Goal: Task Accomplishment & Management: Use online tool/utility

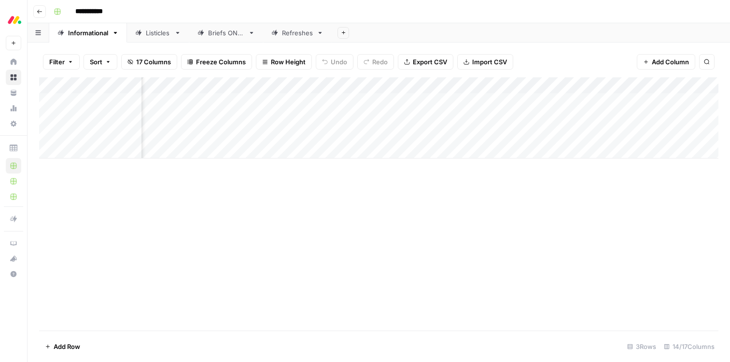
scroll to position [0, 393]
click at [491, 117] on div "Add Column" at bounding box center [378, 117] width 679 height 81
click at [465, 120] on div "Add Column" at bounding box center [378, 117] width 679 height 81
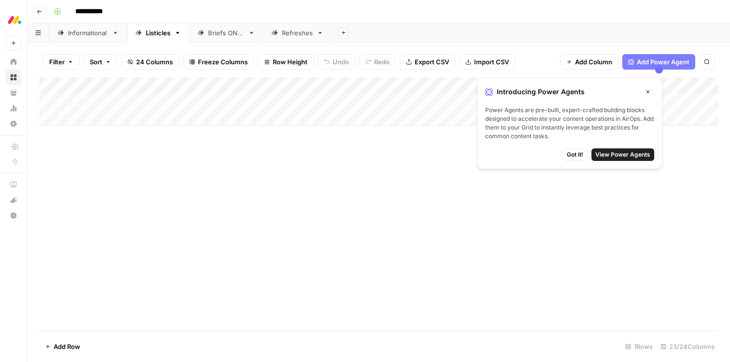
click at [650, 93] on icon "button" at bounding box center [648, 92] width 6 height 6
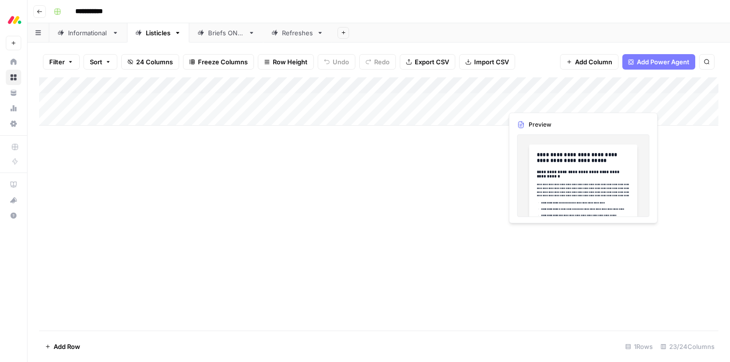
click at [604, 100] on div "Add Column" at bounding box center [378, 101] width 679 height 48
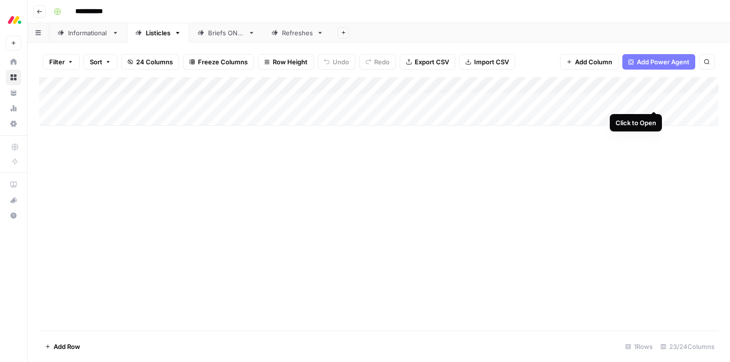
click at [653, 102] on div "Add Column" at bounding box center [378, 101] width 679 height 48
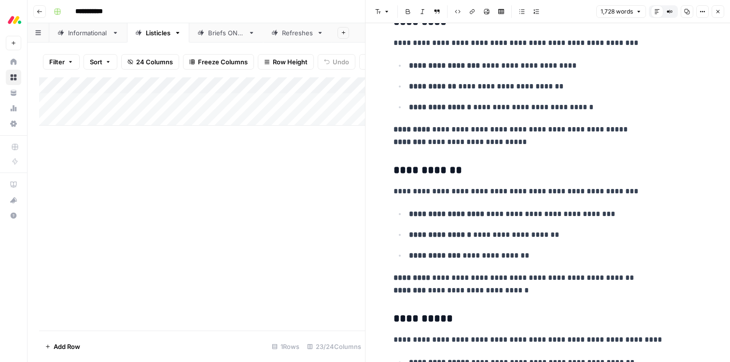
scroll to position [2131, 0]
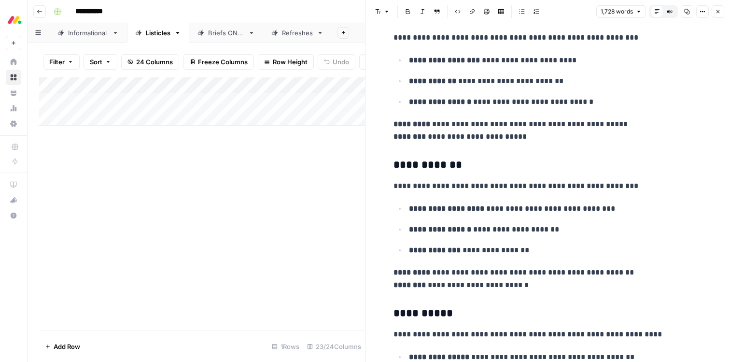
click at [716, 14] on button "Close" at bounding box center [718, 11] width 13 height 13
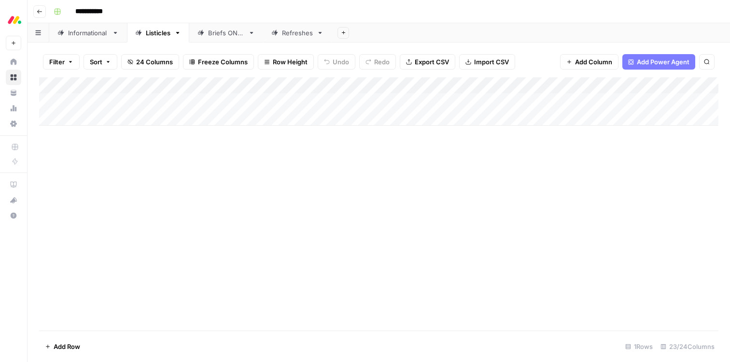
click at [36, 13] on button "Go back" at bounding box center [39, 11] width 13 height 13
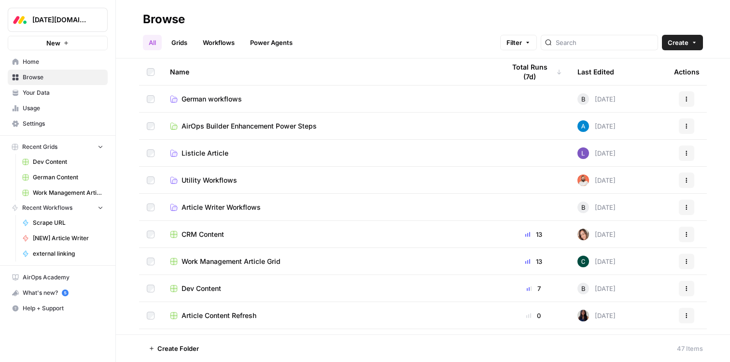
click at [118, 21] on icon "button" at bounding box center [117, 19] width 7 height 7
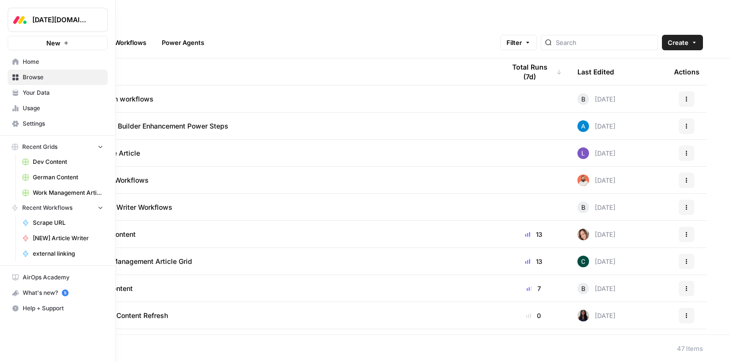
click at [35, 79] on span "Browse" at bounding box center [63, 77] width 81 height 9
click at [48, 161] on span "Dev Content" at bounding box center [68, 161] width 70 height 9
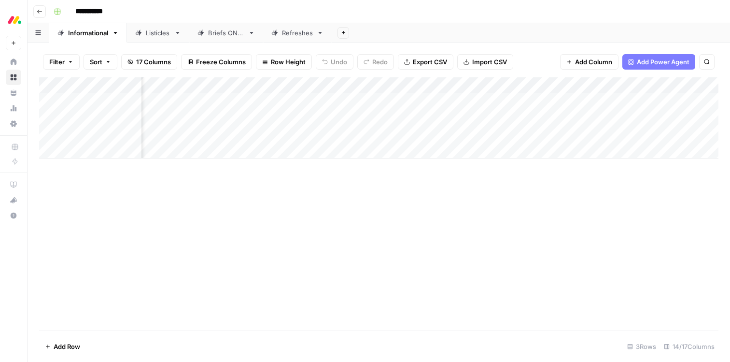
scroll to position [0, 294]
click at [231, 134] on div "Add Column" at bounding box center [378, 117] width 679 height 81
drag, startPoint x: 282, startPoint y: 84, endPoint x: 379, endPoint y: 85, distance: 96.6
click at [379, 85] on div "Add Column" at bounding box center [378, 117] width 679 height 81
drag, startPoint x: 381, startPoint y: 85, endPoint x: 480, endPoint y: 100, distance: 100.1
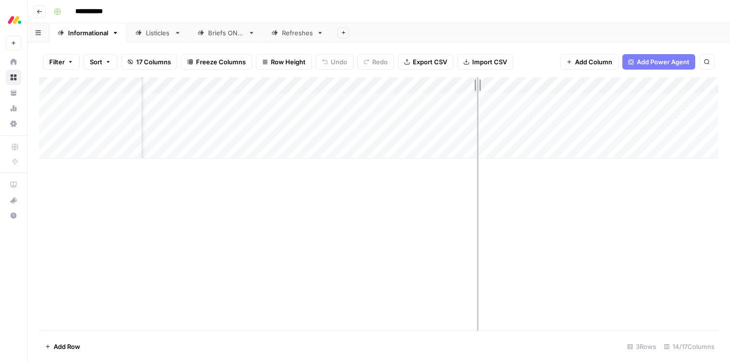
click at [480, 100] on div "Add Column" at bounding box center [378, 117] width 679 height 81
click at [169, 116] on div "Add Column" at bounding box center [378, 117] width 679 height 81
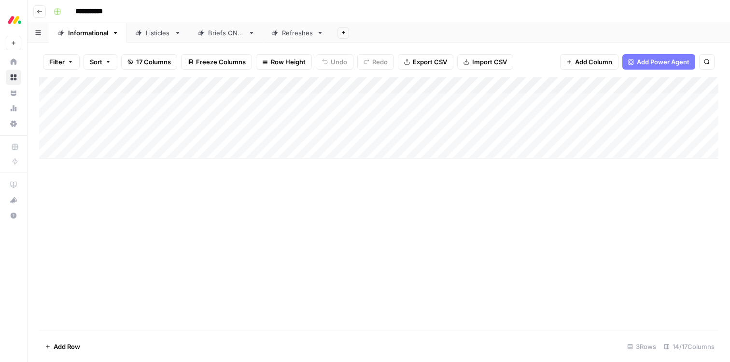
click at [166, 117] on div "Add Column" at bounding box center [378, 117] width 679 height 81
type textarea "**********"
click at [159, 116] on div "Add Column" at bounding box center [378, 117] width 679 height 81
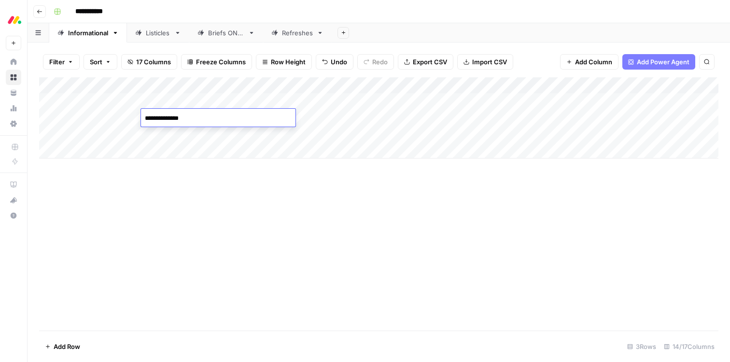
click at [172, 119] on textarea "**********" at bounding box center [218, 119] width 154 height 14
click at [169, 131] on div "Add Column" at bounding box center [378, 117] width 679 height 81
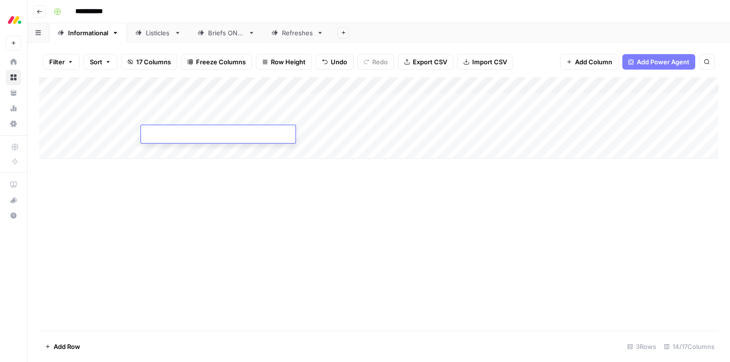
type textarea "**********"
click at [165, 102] on div "Add Column" at bounding box center [378, 117] width 679 height 81
click at [89, 149] on div "Add Column" at bounding box center [378, 117] width 679 height 81
click at [85, 150] on textarea at bounding box center [131, 151] width 154 height 14
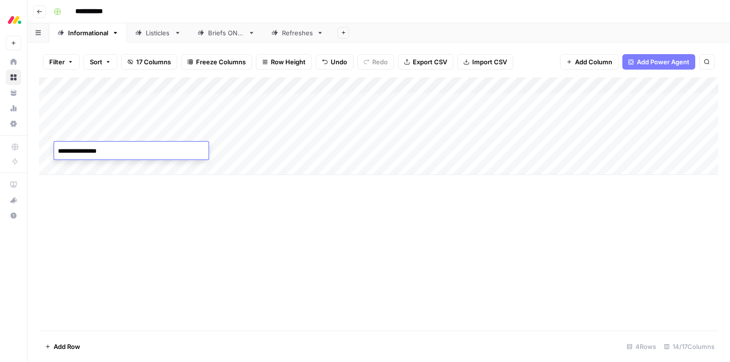
type textarea "**********"
click at [208, 150] on div "Add Column" at bounding box center [378, 126] width 679 height 98
click at [208, 150] on textarea at bounding box center [218, 151] width 154 height 14
type textarea "**********"
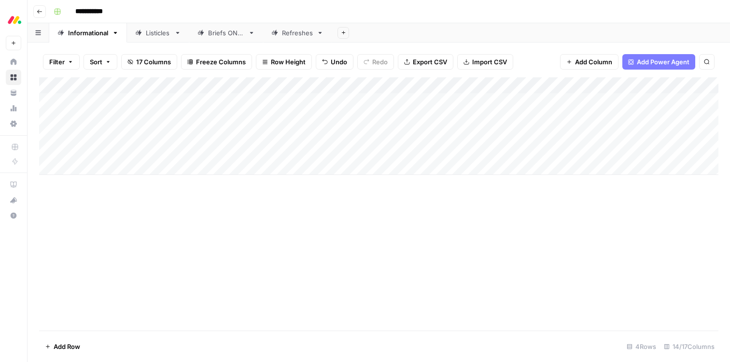
click at [274, 147] on div "Add Column" at bounding box center [378, 126] width 679 height 98
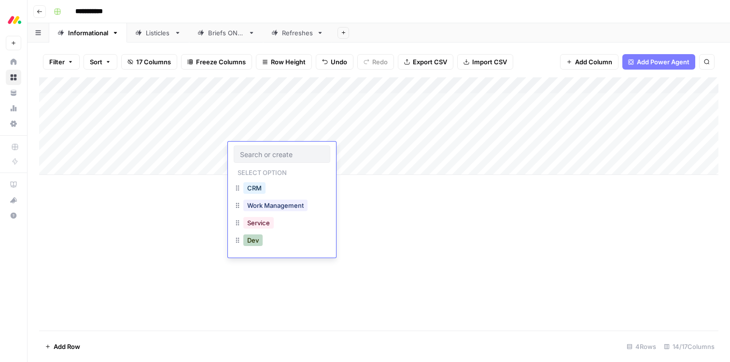
click at [254, 244] on button "Dev" at bounding box center [252, 240] width 19 height 12
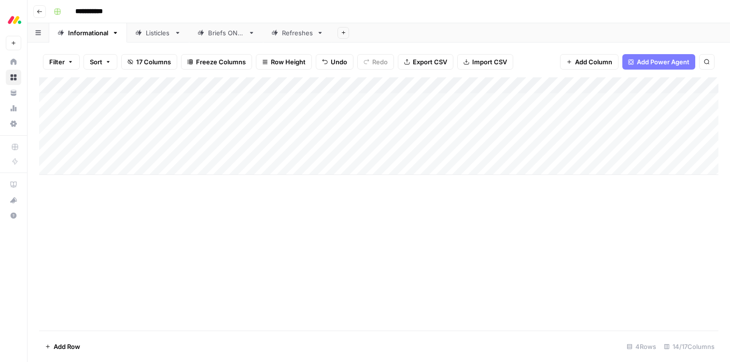
click at [349, 147] on div "Add Column" at bounding box center [378, 126] width 679 height 98
click at [555, 135] on div "Add Column" at bounding box center [378, 126] width 679 height 98
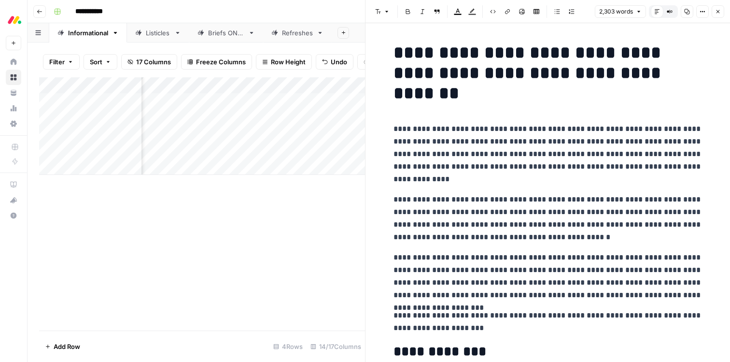
click at [172, 146] on div "Add Column" at bounding box center [202, 126] width 326 height 98
click at [336, 152] on div "Add Column" at bounding box center [202, 126] width 326 height 98
click at [344, 150] on div "Add Column" at bounding box center [202, 126] width 326 height 98
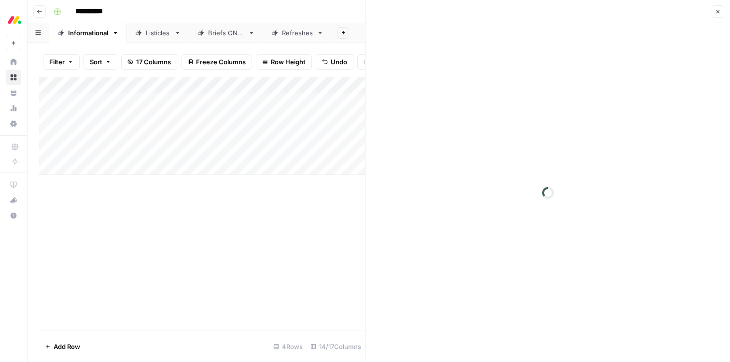
click at [344, 150] on div at bounding box center [359, 150] width 88 height 18
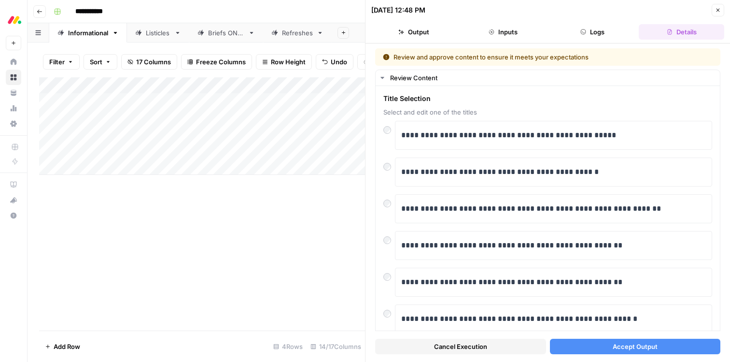
click at [642, 349] on span "Accept Output" at bounding box center [635, 346] width 45 height 10
